Goal: Task Accomplishment & Management: Use online tool/utility

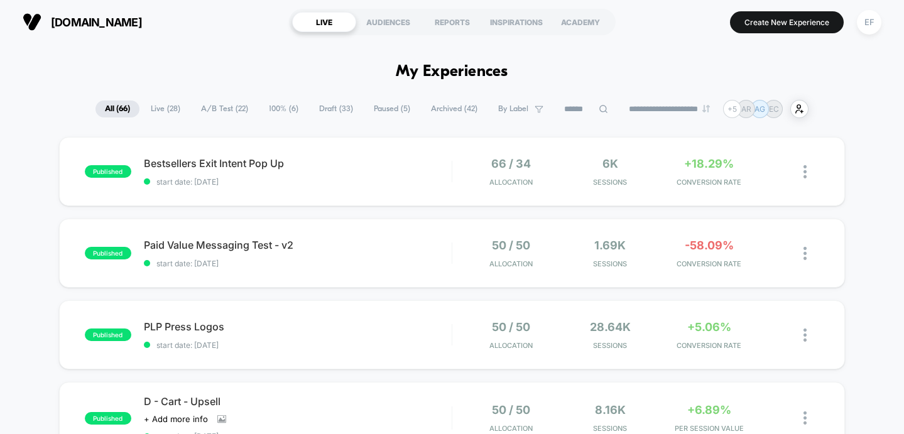
click at [216, 107] on span "A/B Test ( 22 )" at bounding box center [225, 109] width 66 height 17
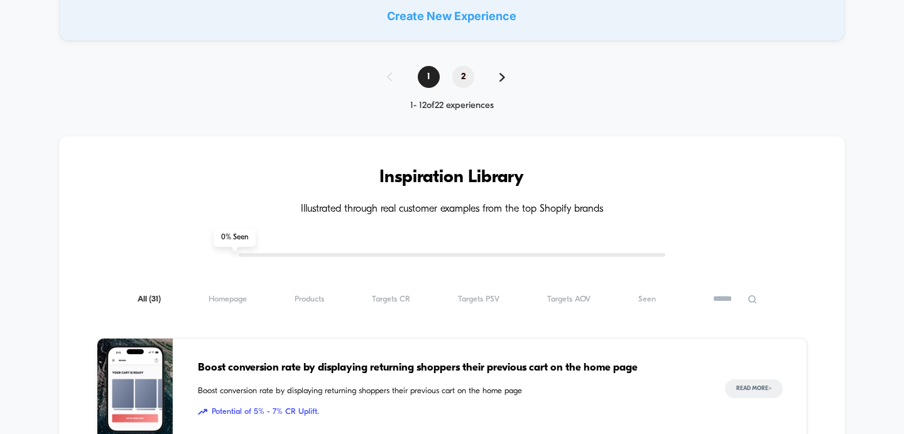
click at [463, 79] on span "2" at bounding box center [463, 77] width 22 height 22
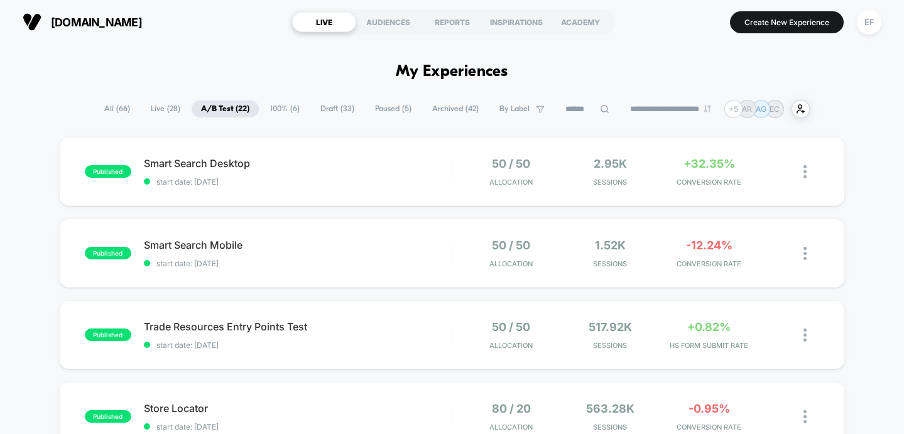
click at [352, 235] on div "published Smart Search Mobile start date: [DATE] 50 / 50 Allocation 1.52k Sessi…" at bounding box center [452, 253] width 787 height 69
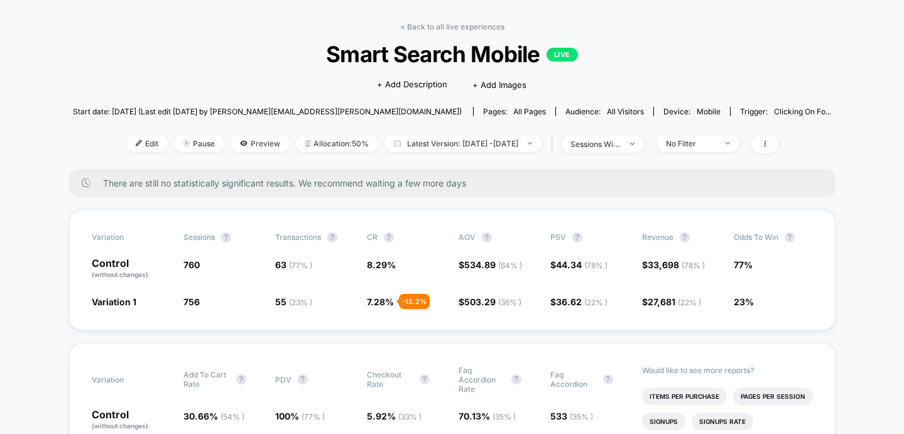
scroll to position [74, 0]
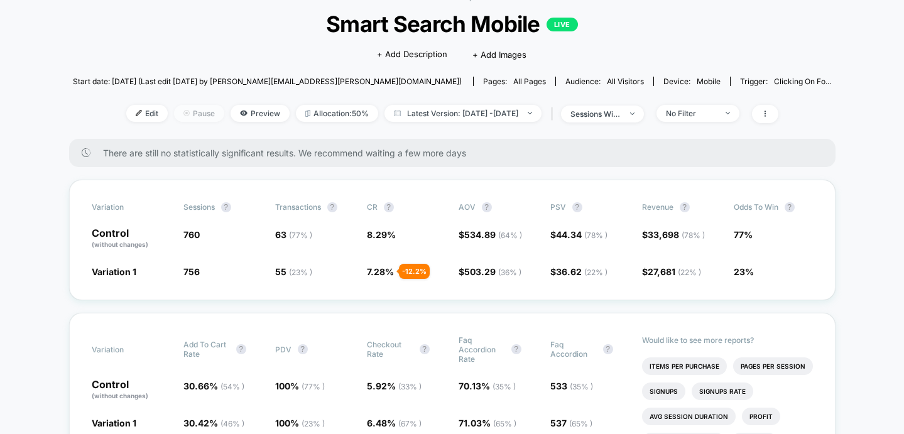
click at [174, 107] on span "Pause" at bounding box center [199, 113] width 50 height 17
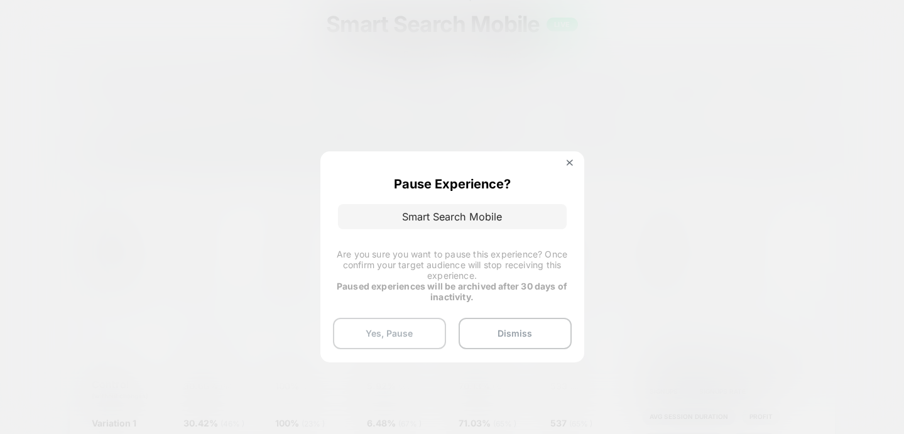
click at [383, 331] on button "Yes, Pause" at bounding box center [389, 333] width 113 height 31
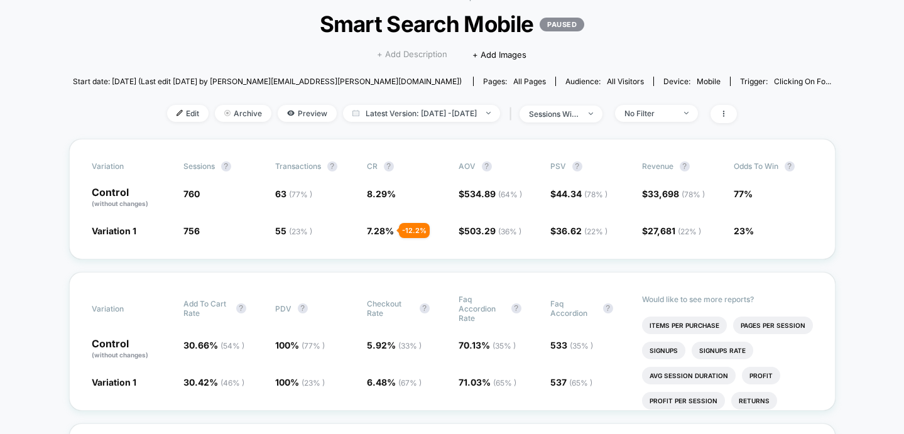
scroll to position [0, 0]
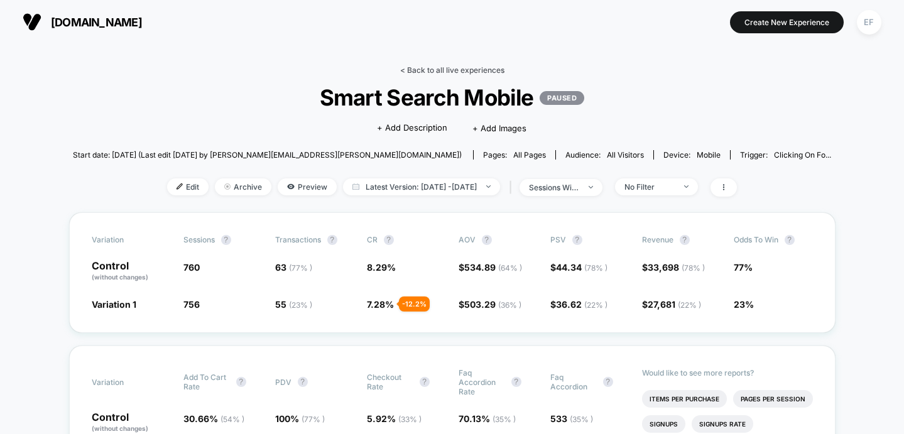
click at [441, 67] on link "< Back to all live experiences" at bounding box center [452, 69] width 104 height 9
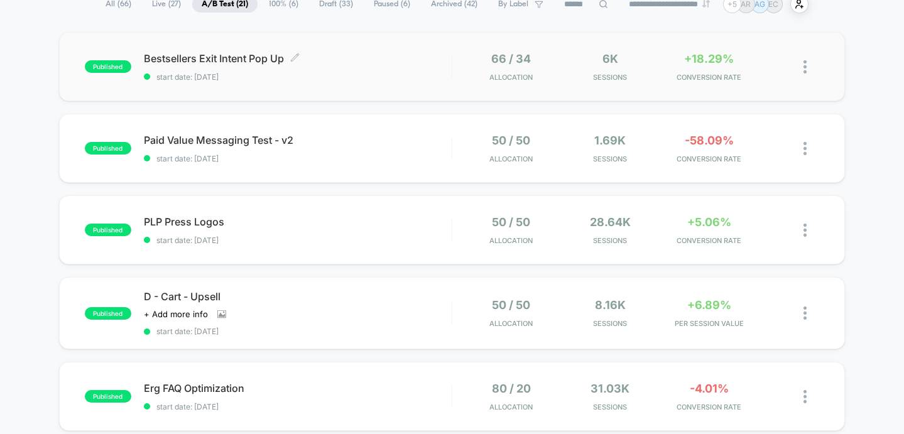
scroll to position [124, 0]
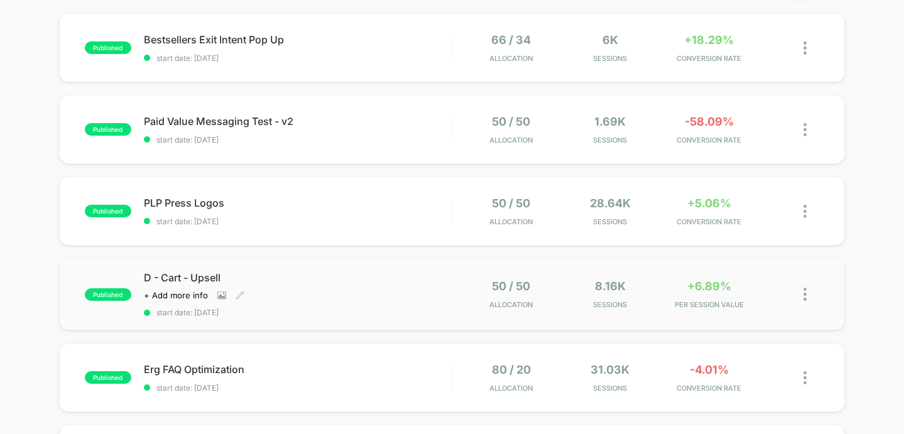
click at [418, 292] on div "D - Cart - Upsell Click to view images Click to edit experience details + Add m…" at bounding box center [298, 294] width 308 height 46
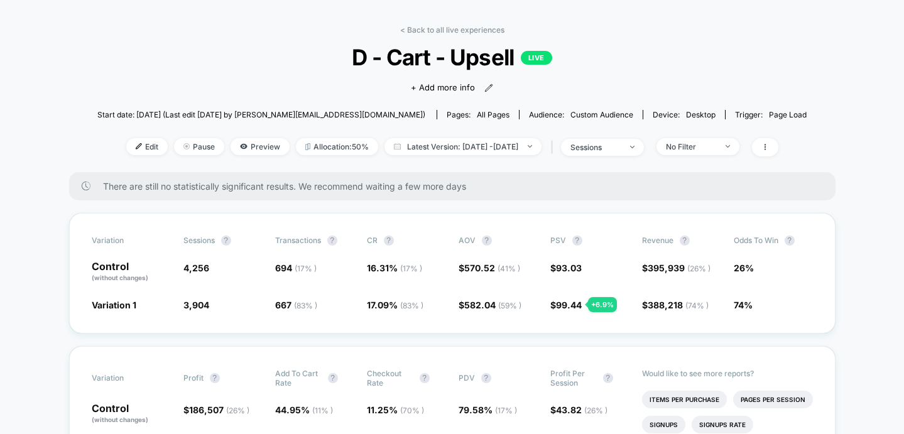
scroll to position [43, 0]
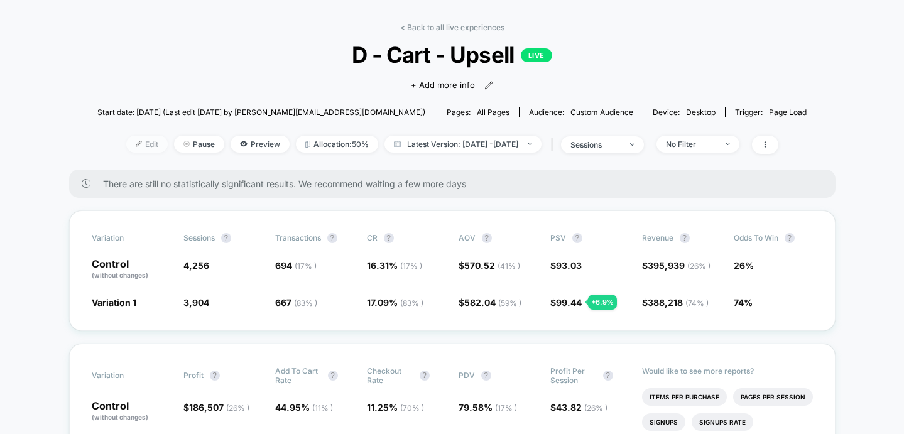
click at [136, 146] on img at bounding box center [139, 144] width 6 height 6
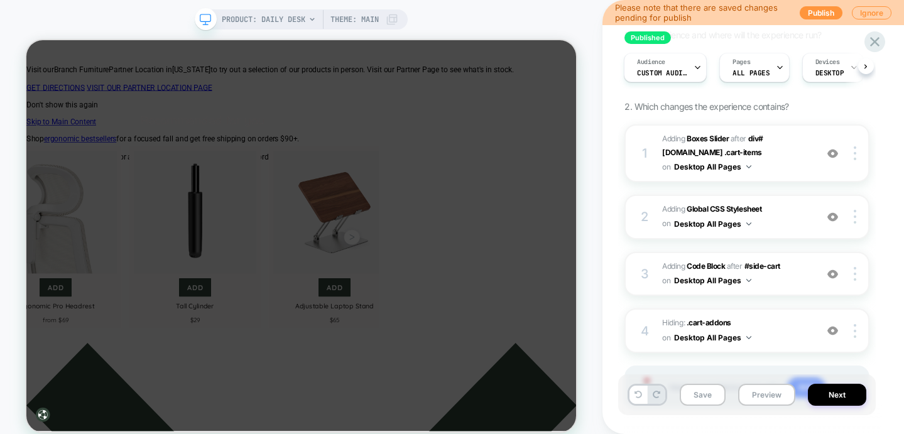
scroll to position [67, 0]
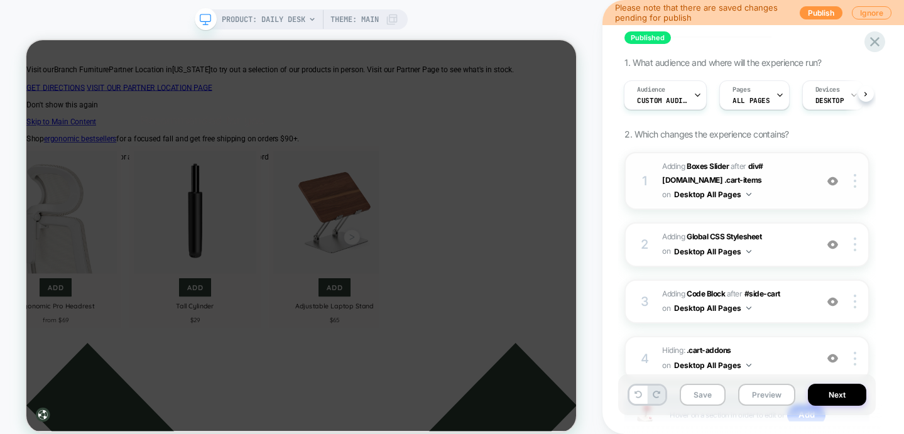
click at [787, 183] on span "#_loomi_addon_1751501407435 Adding Boxes Slider AFTER div#[DOMAIN_NAME] .cart-i…" at bounding box center [736, 181] width 148 height 43
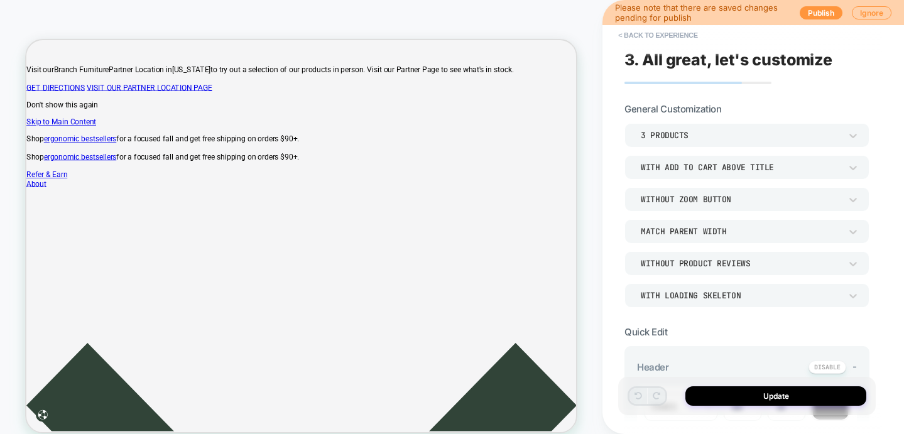
type textarea "*"
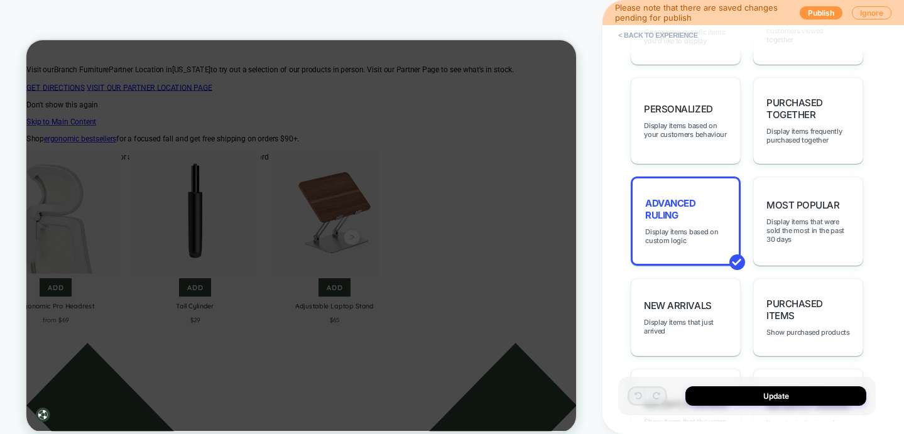
scroll to position [872, 0]
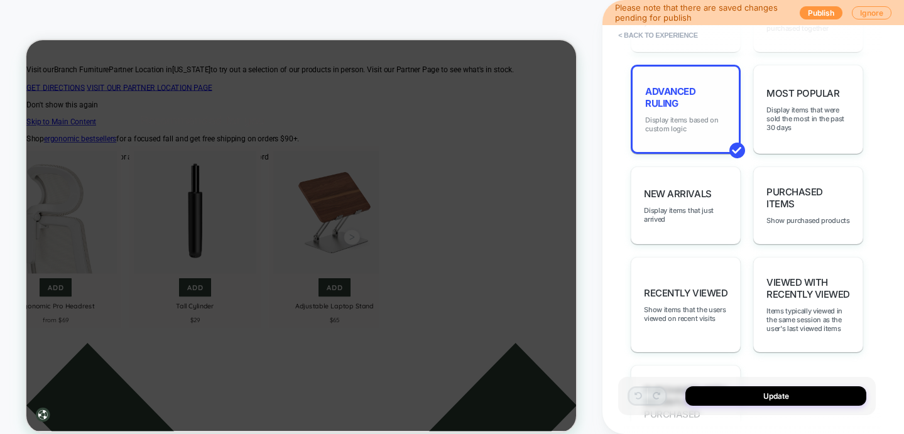
click at [690, 124] on span "Display items based on custom logic" at bounding box center [685, 125] width 81 height 18
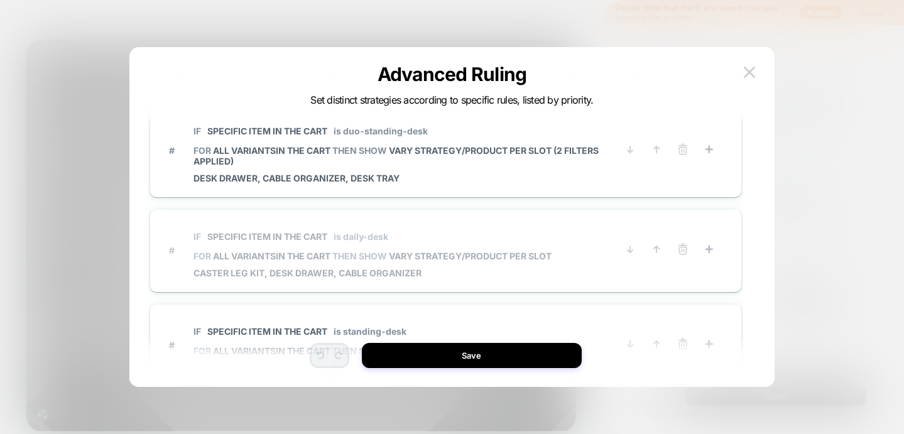
click at [457, 223] on span "IF Specific item in the cart is daily-desk" at bounding box center [373, 236] width 358 height 28
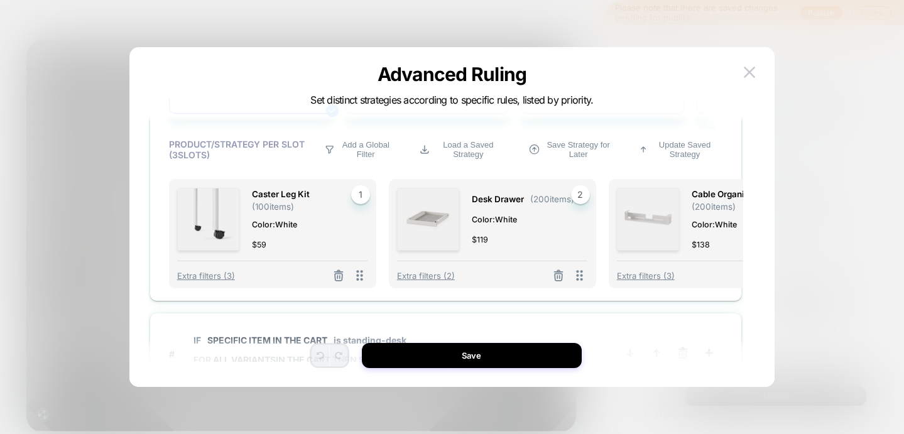
scroll to position [1265, 72]
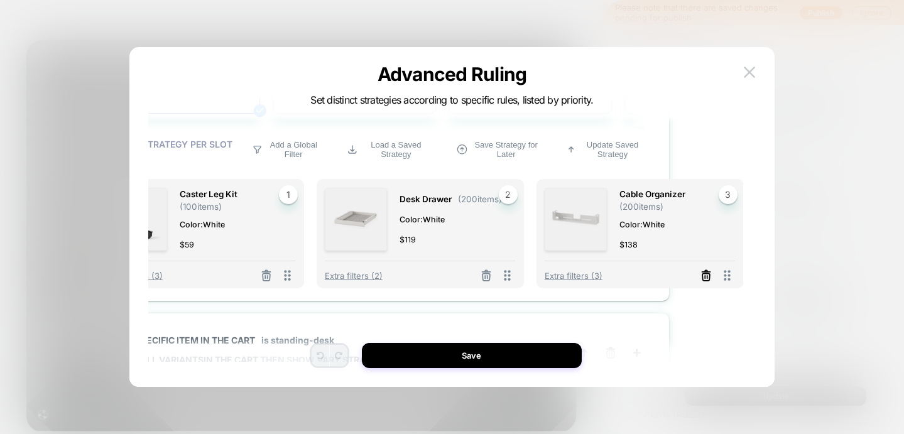
click at [270, 274] on icon at bounding box center [267, 277] width 8 height 7
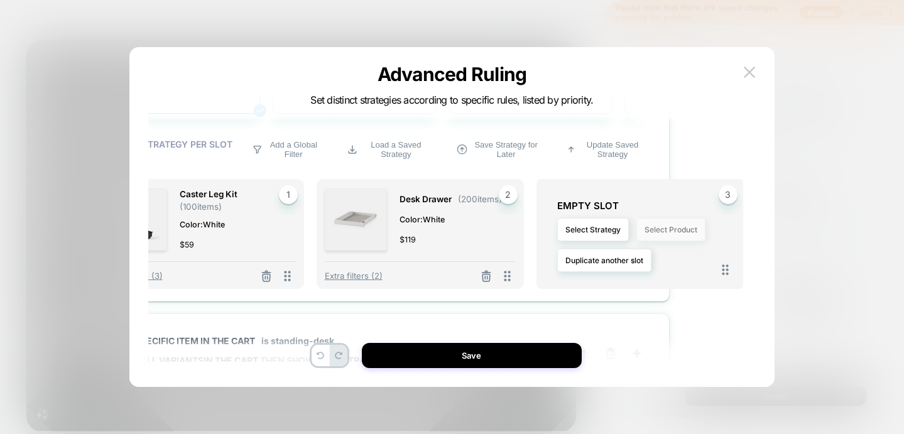
click at [674, 232] on button "Select Product" at bounding box center [671, 229] width 69 height 23
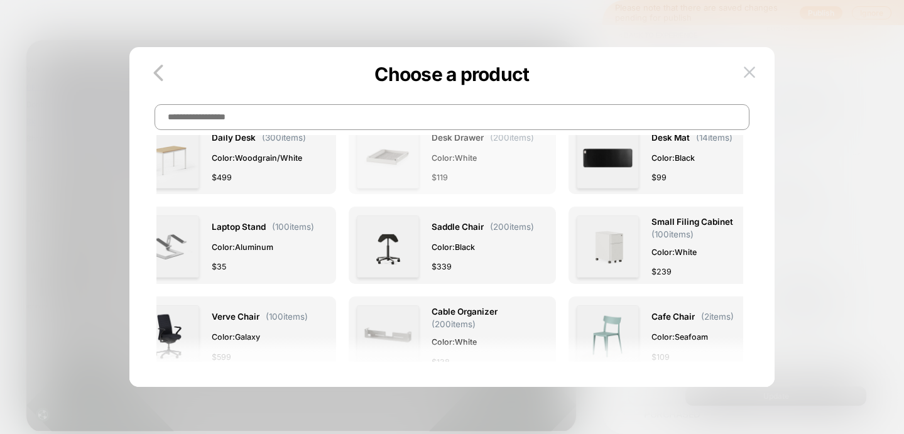
scroll to position [92, 0]
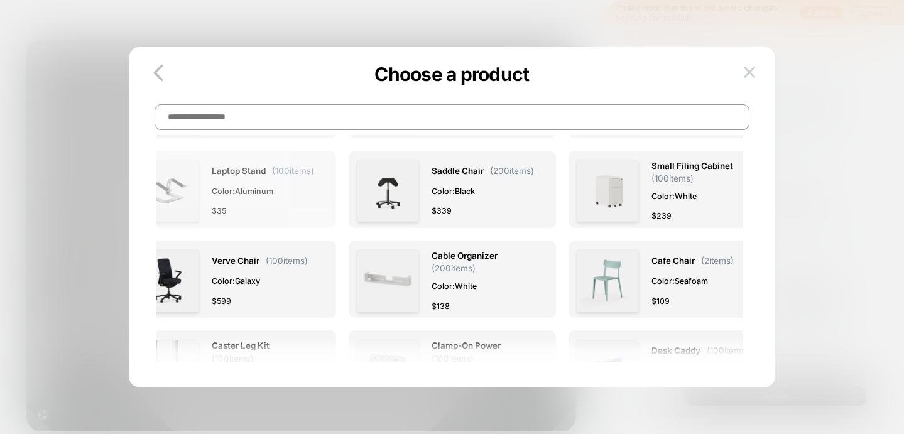
click at [297, 194] on span "Color: Aluminum" at bounding box center [263, 191] width 102 height 13
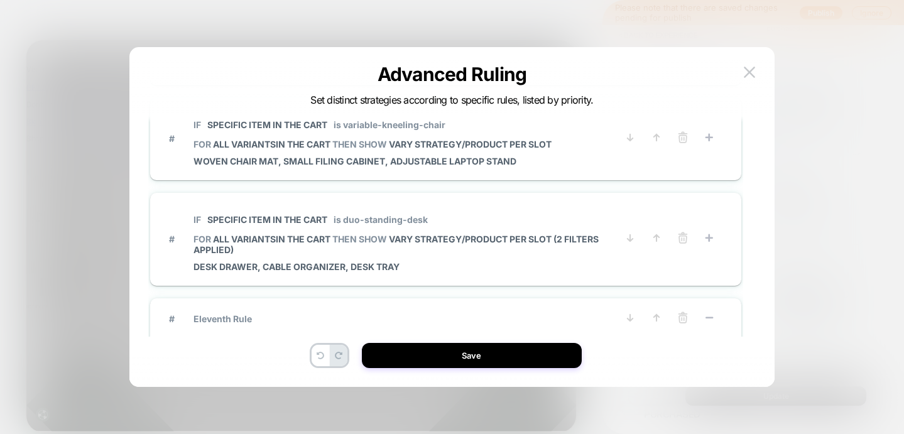
scroll to position [751, 0]
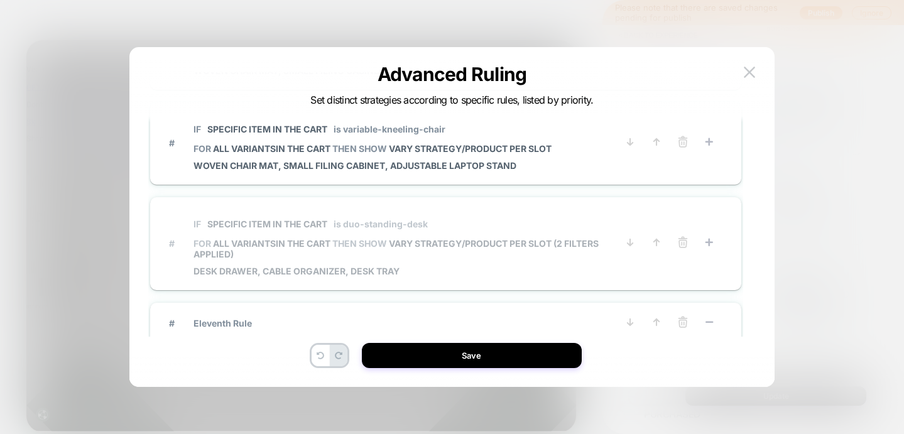
click at [495, 217] on span "IF Specific item in the cart is duo-standing-desk" at bounding box center [406, 224] width 424 height 28
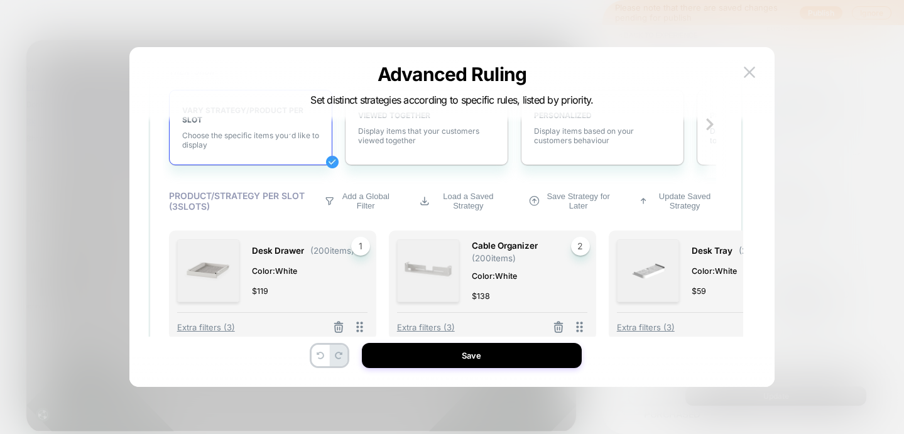
scroll to position [1088, 0]
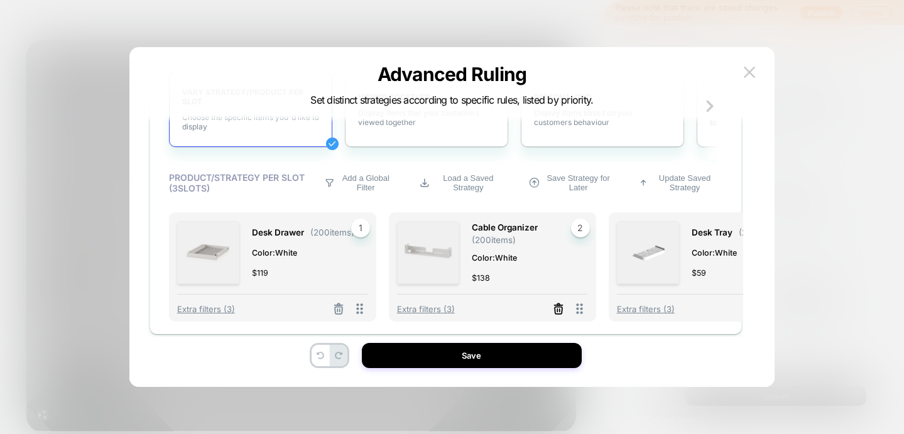
click at [342, 307] on icon at bounding box center [339, 310] width 8 height 7
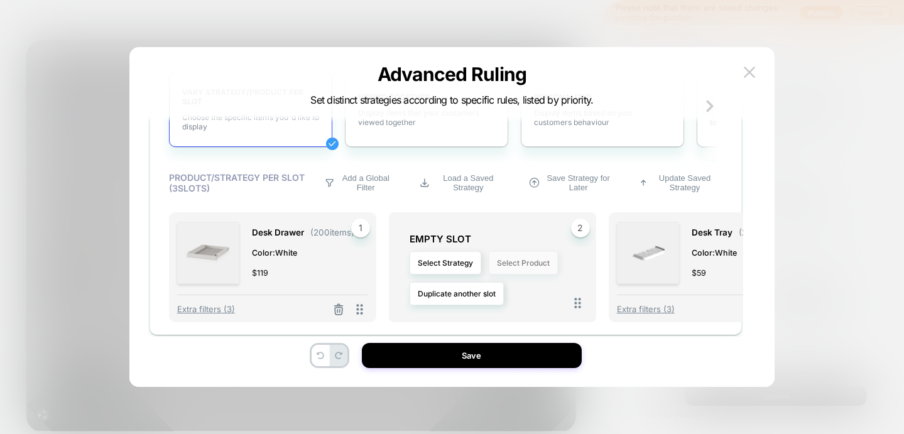
click at [530, 263] on button "Select Product" at bounding box center [523, 262] width 69 height 23
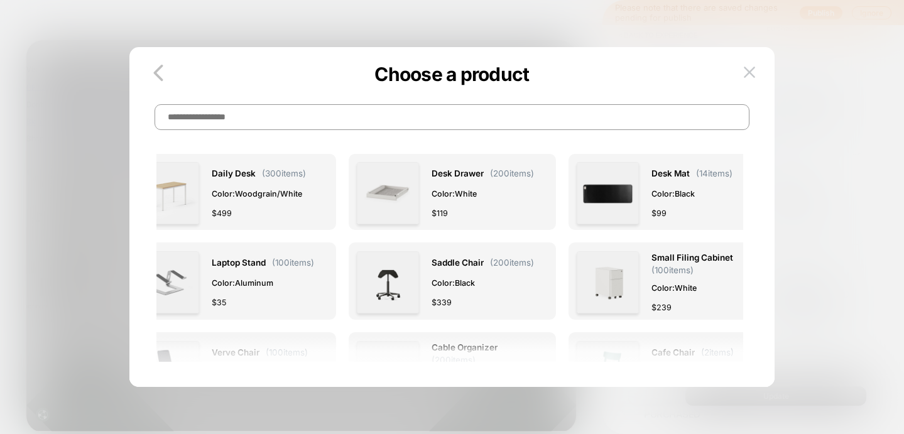
click at [319, 123] on input at bounding box center [453, 117] width 596 height 26
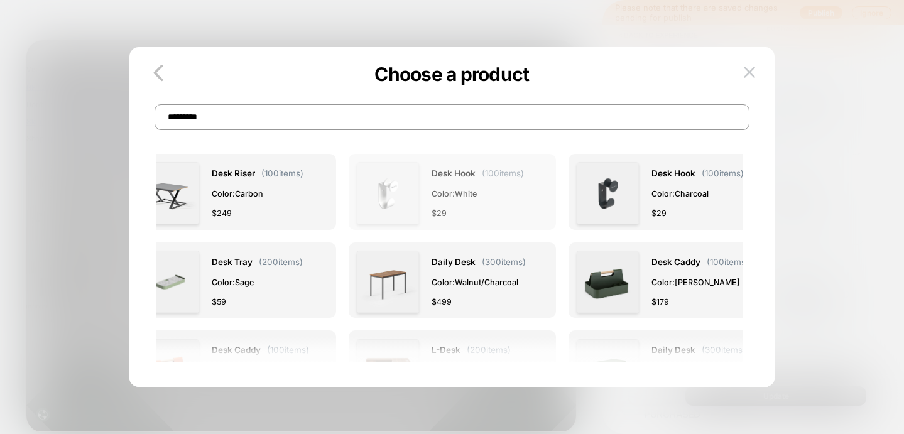
type input "*********"
click at [479, 208] on div "$ 29" at bounding box center [478, 213] width 92 height 13
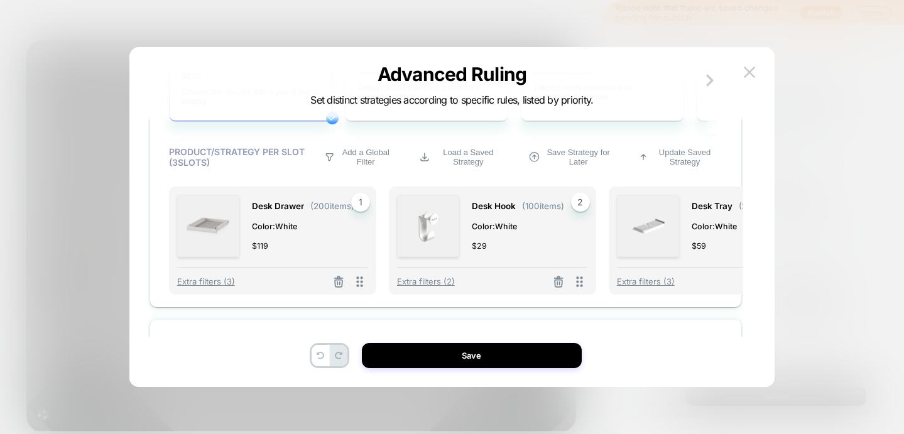
scroll to position [1118, 0]
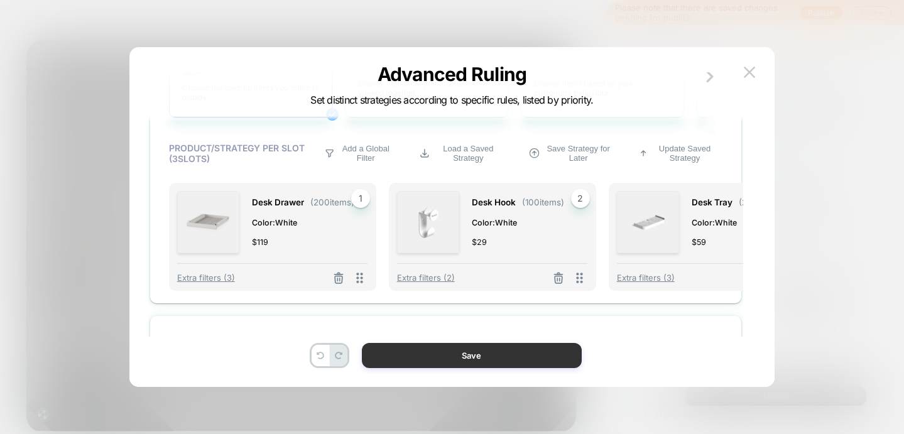
click at [519, 358] on button "Save" at bounding box center [472, 355] width 220 height 25
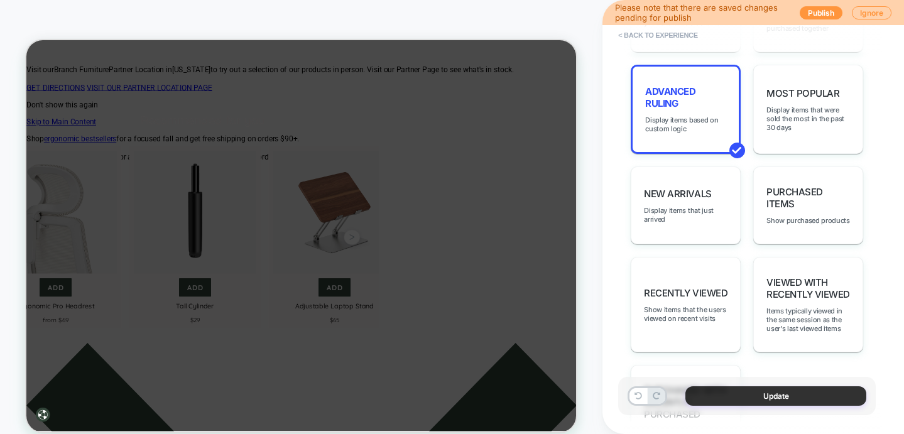
click at [760, 396] on button "Update" at bounding box center [776, 395] width 181 height 19
type textarea "*"
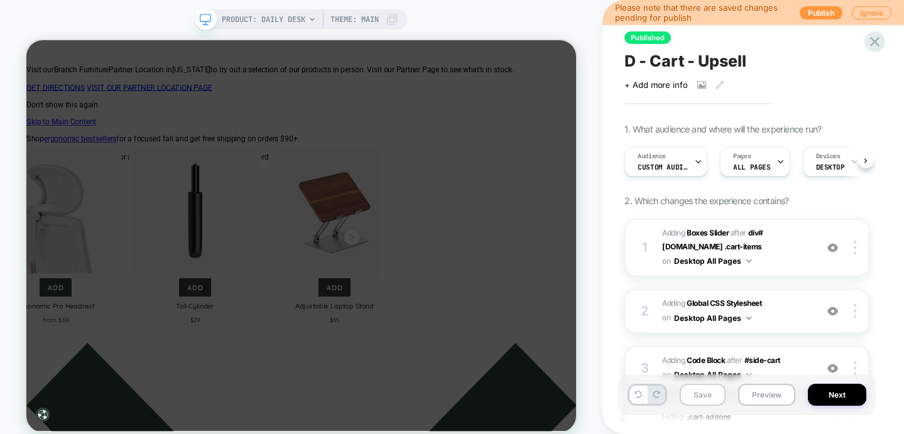
scroll to position [0, 1]
click at [701, 393] on button "Save" at bounding box center [703, 395] width 46 height 22
click at [814, 13] on button "Publish" at bounding box center [821, 12] width 43 height 13
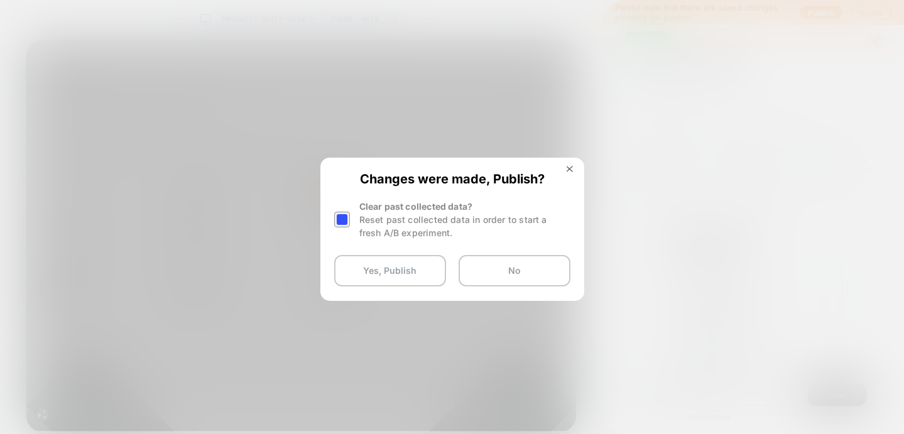
click at [345, 221] on div at bounding box center [342, 220] width 16 height 16
click at [383, 270] on button "Yes, Publish" at bounding box center [390, 270] width 112 height 31
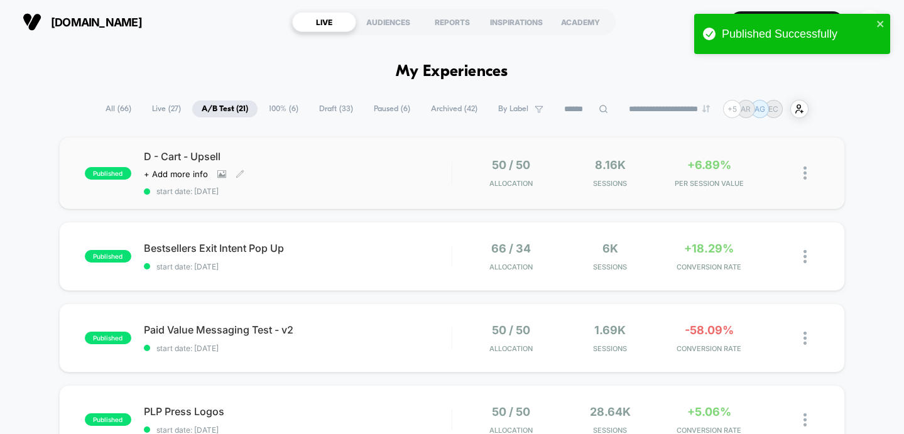
click at [381, 167] on div "D - Cart - Upsell Click to view images Click to edit experience details + Add m…" at bounding box center [298, 173] width 308 height 46
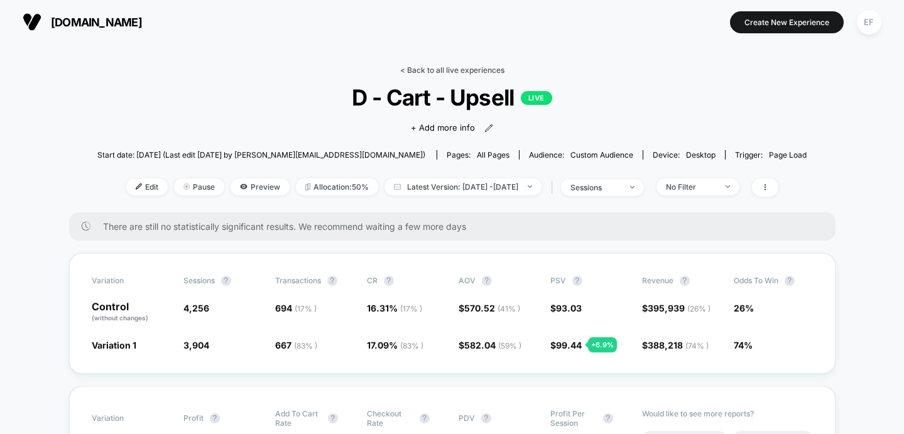
click at [461, 67] on link "< Back to all live experiences" at bounding box center [452, 69] width 104 height 9
